Goal: Contribute content: Contribute content

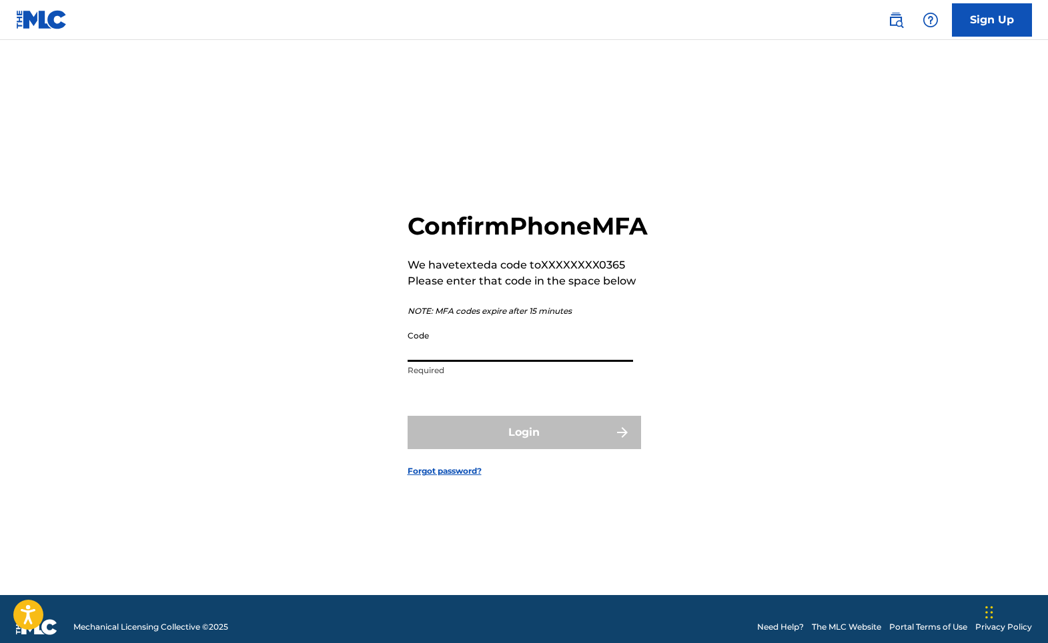
click at [449, 362] on input "Code" at bounding box center [519, 343] width 225 height 38
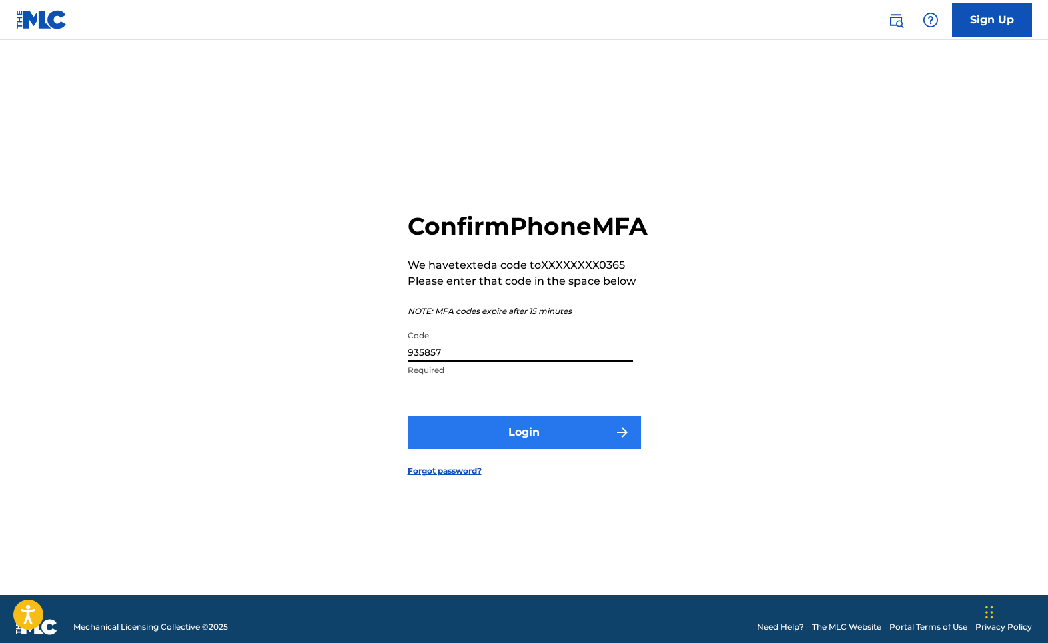
type input "935857"
click at [538, 449] on button "Login" at bounding box center [523, 432] width 233 height 33
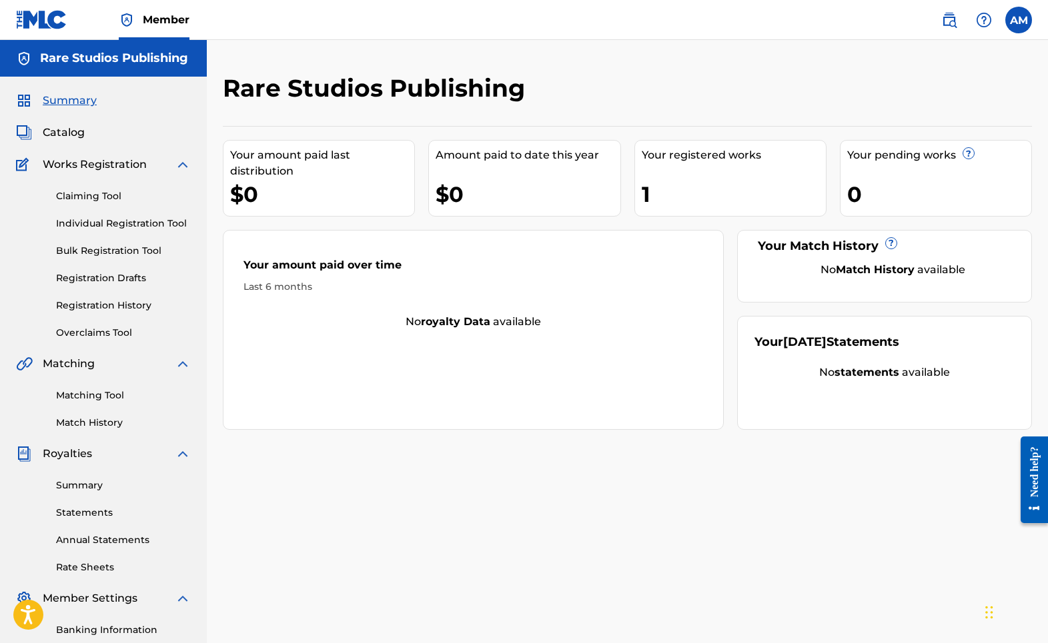
click at [281, 287] on div "Last 6 months" at bounding box center [472, 287] width 459 height 14
click at [93, 489] on link "Summary" at bounding box center [123, 486] width 135 height 14
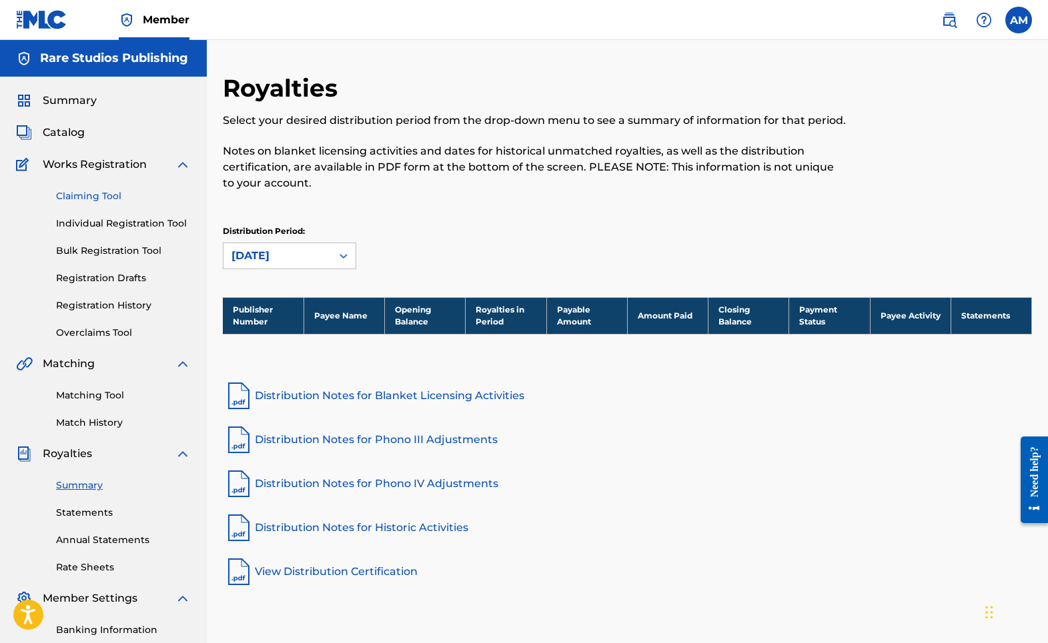
scroll to position [2, 0]
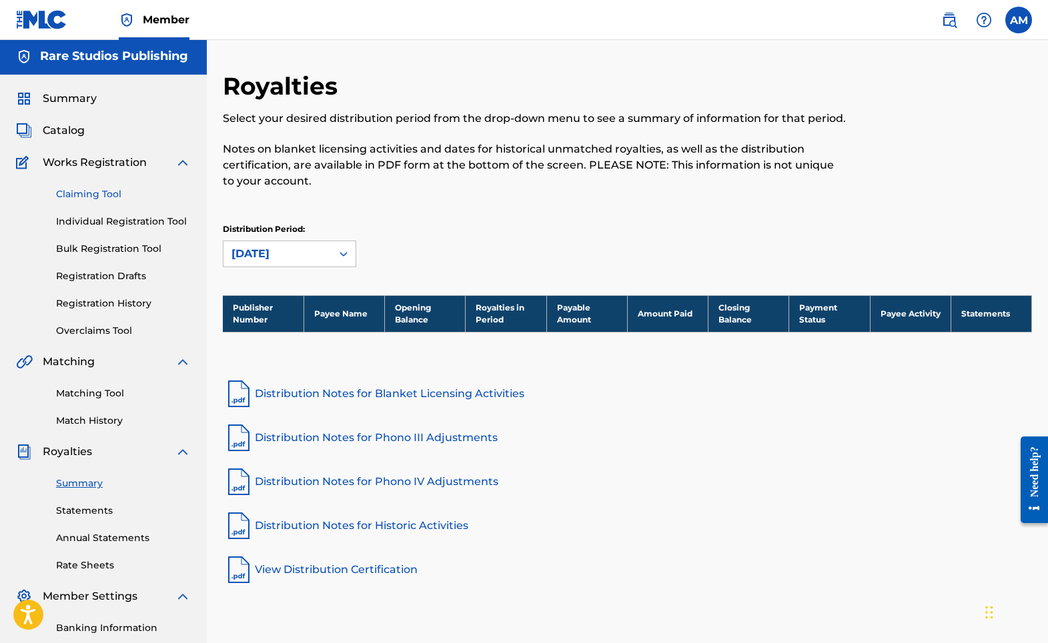
click at [86, 195] on link "Claiming Tool" at bounding box center [123, 194] width 135 height 14
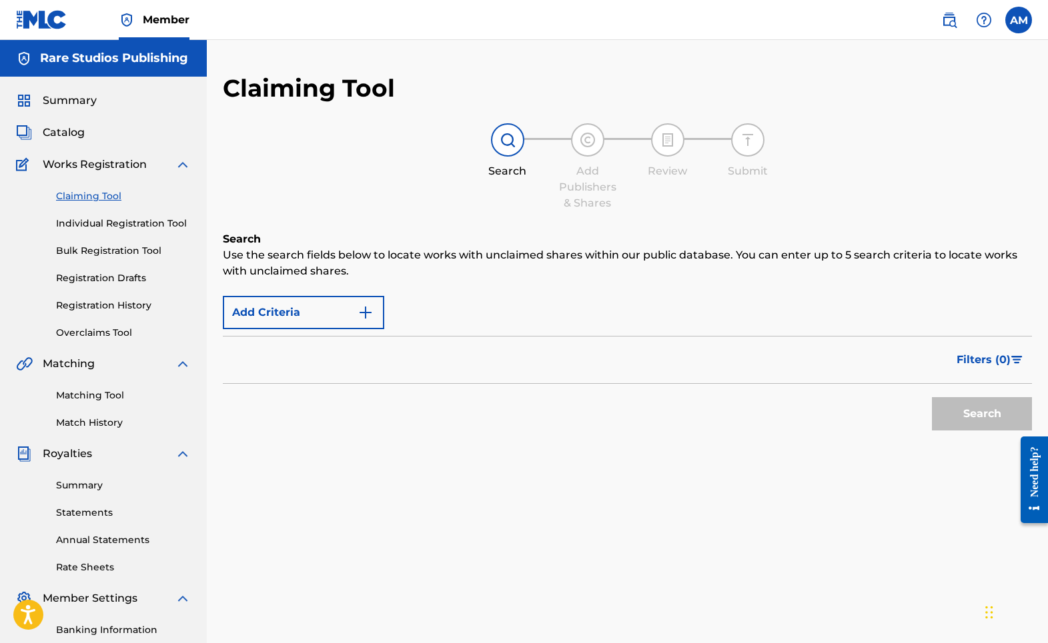
click at [60, 123] on div "Summary Catalog Works Registration Claiming Tool Individual Registration Tool B…" at bounding box center [103, 420] width 207 height 686
click at [66, 133] on span "Catalog" at bounding box center [64, 133] width 42 height 16
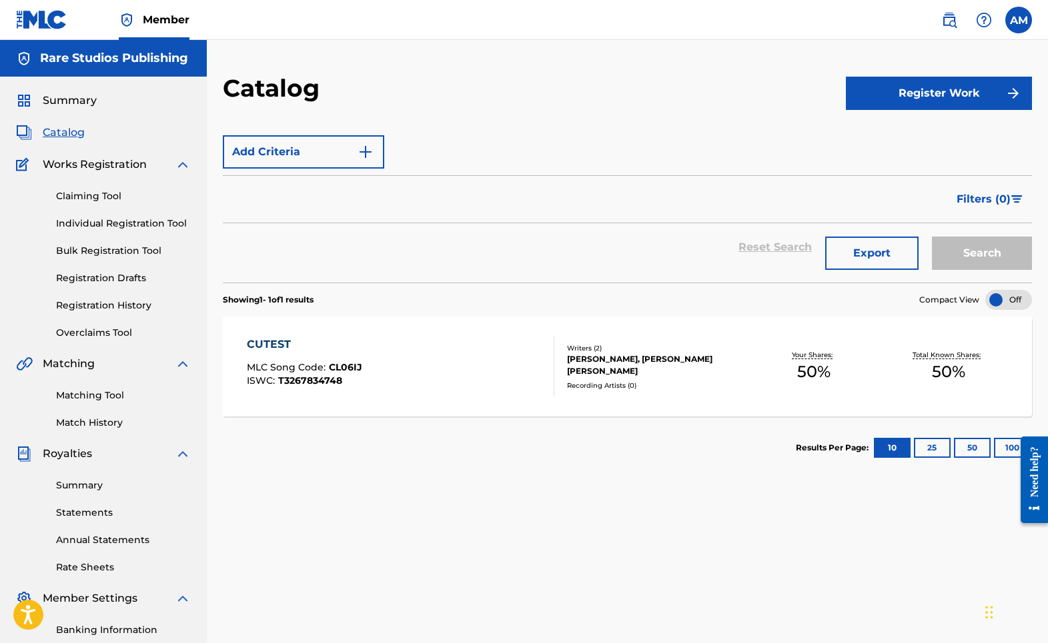
click at [588, 345] on div "Writers ( 2 )" at bounding box center [656, 348] width 179 height 10
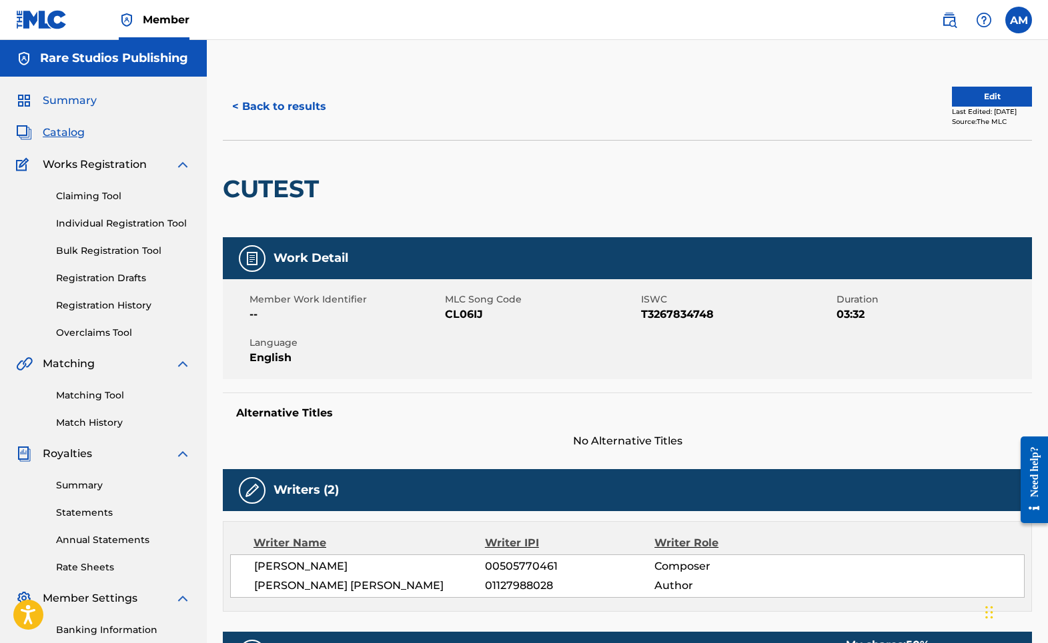
click at [63, 104] on span "Summary" at bounding box center [70, 101] width 54 height 16
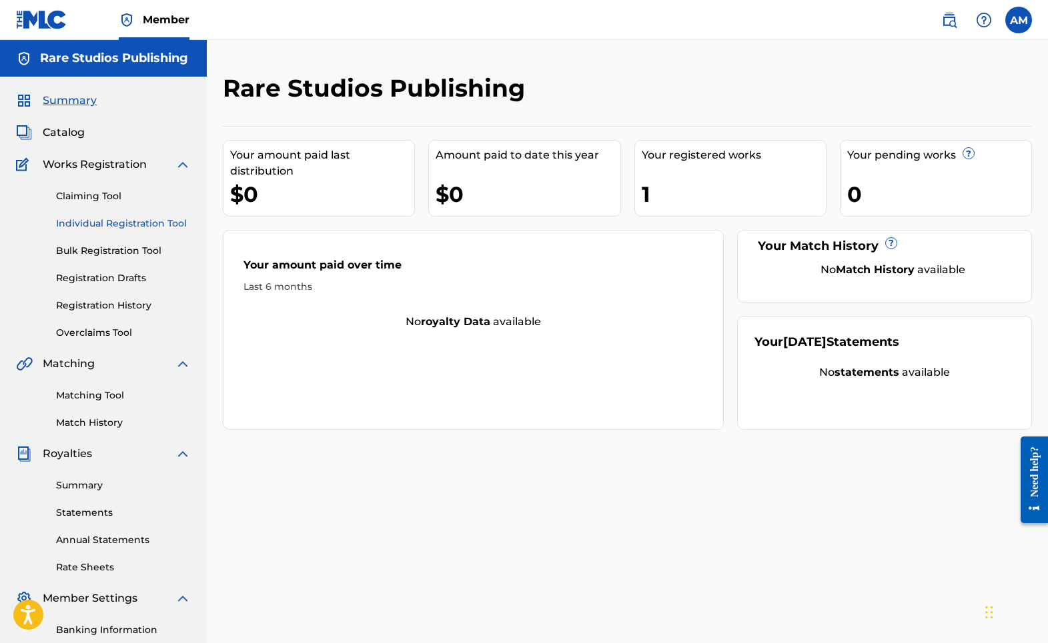
click at [97, 225] on link "Individual Registration Tool" at bounding box center [123, 224] width 135 height 14
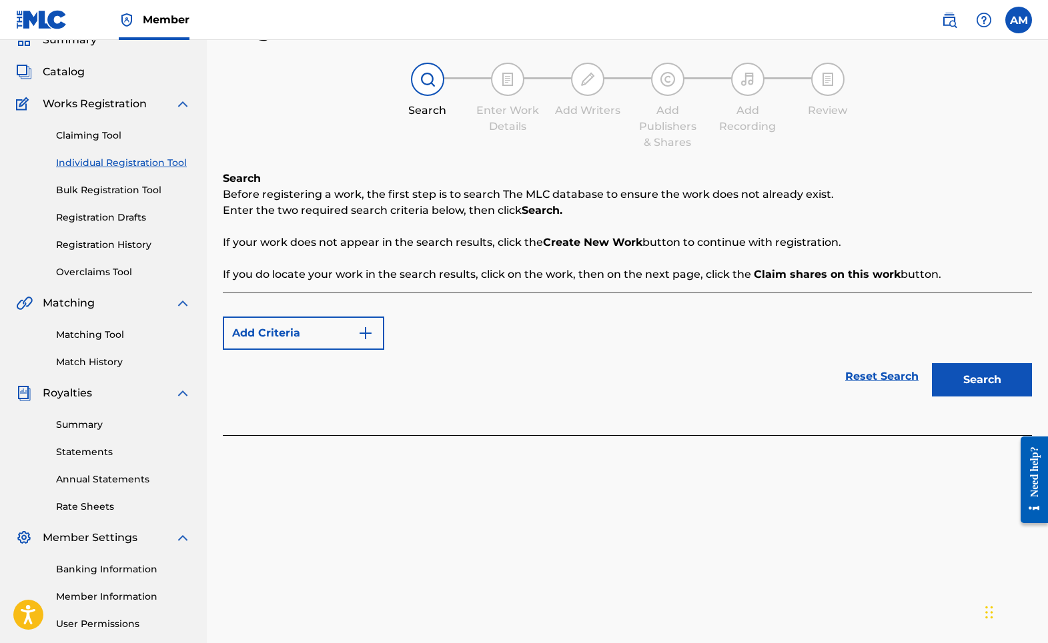
scroll to position [60, 0]
